Goal: Task Accomplishment & Management: Use online tool/utility

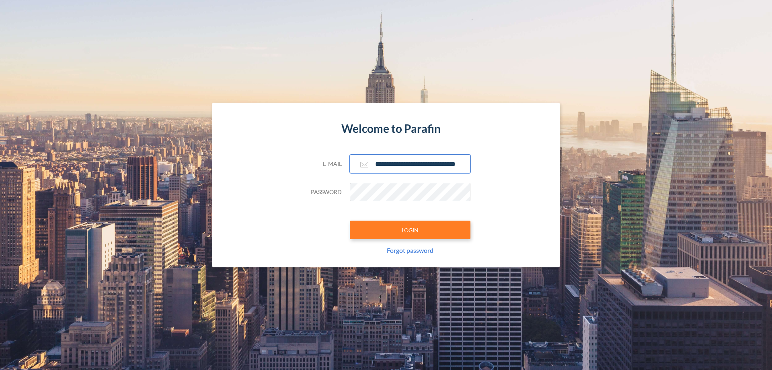
type input "**********"
click at [410, 230] on button "LOGIN" at bounding box center [410, 229] width 121 height 18
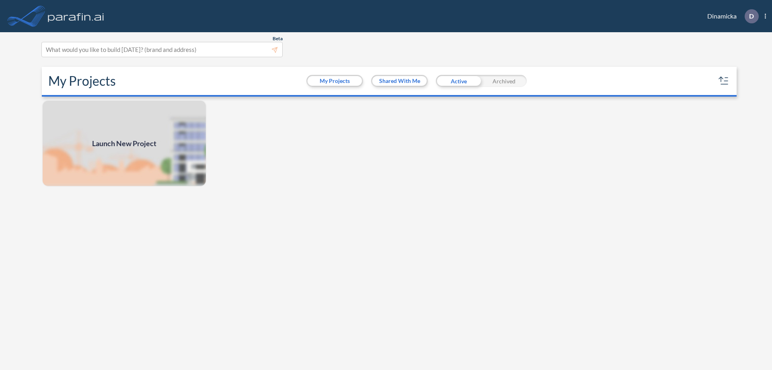
scroll to position [2, 0]
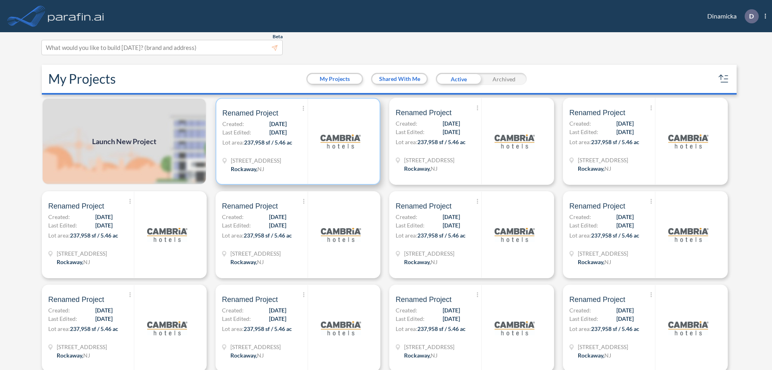
click at [296, 141] on p "Lot area: 237,958 sf / 5.46 ac" at bounding box center [264, 144] width 85 height 12
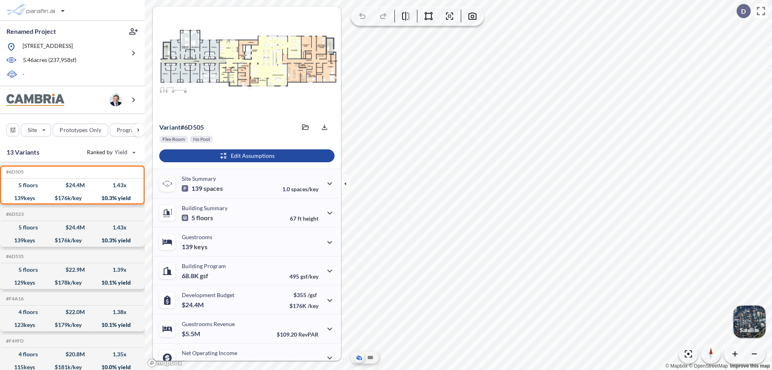
scroll to position [41, 0]
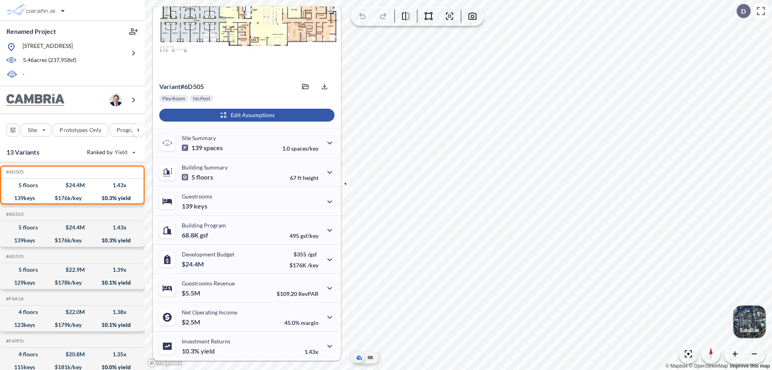
click at [246, 115] on div "button" at bounding box center [246, 115] width 175 height 13
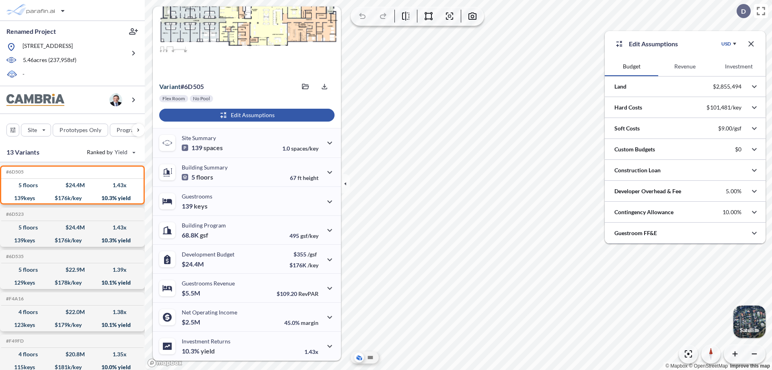
click at [685, 66] on button "Revenue" at bounding box center [684, 66] width 53 height 19
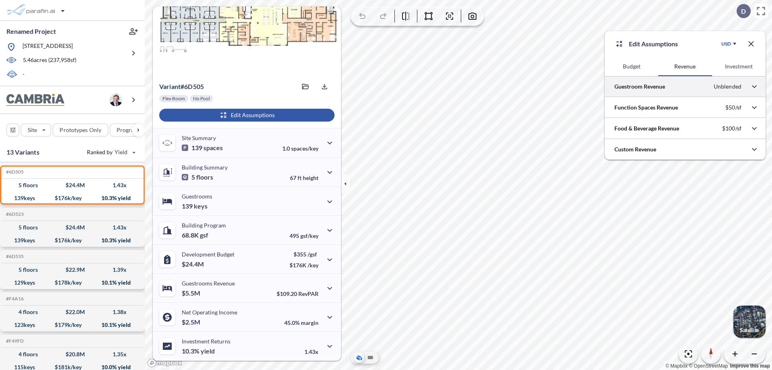
click at [685, 86] on div at bounding box center [685, 86] width 161 height 21
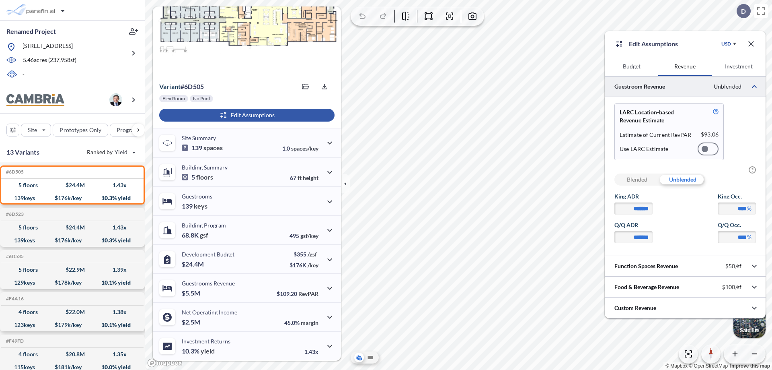
click at [708, 149] on div at bounding box center [708, 148] width 21 height 13
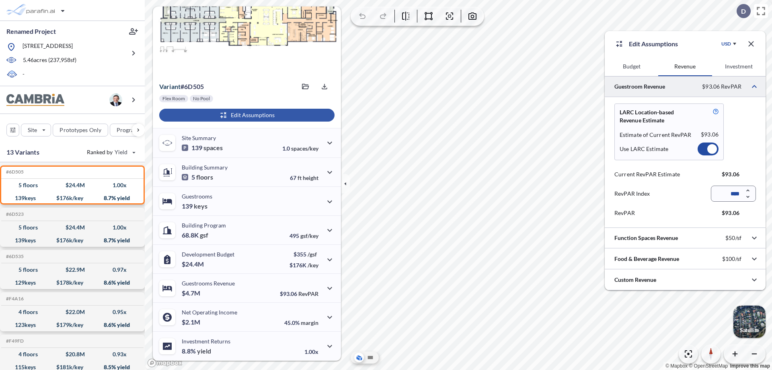
scroll to position [36, 0]
